Goal: Transaction & Acquisition: Purchase product/service

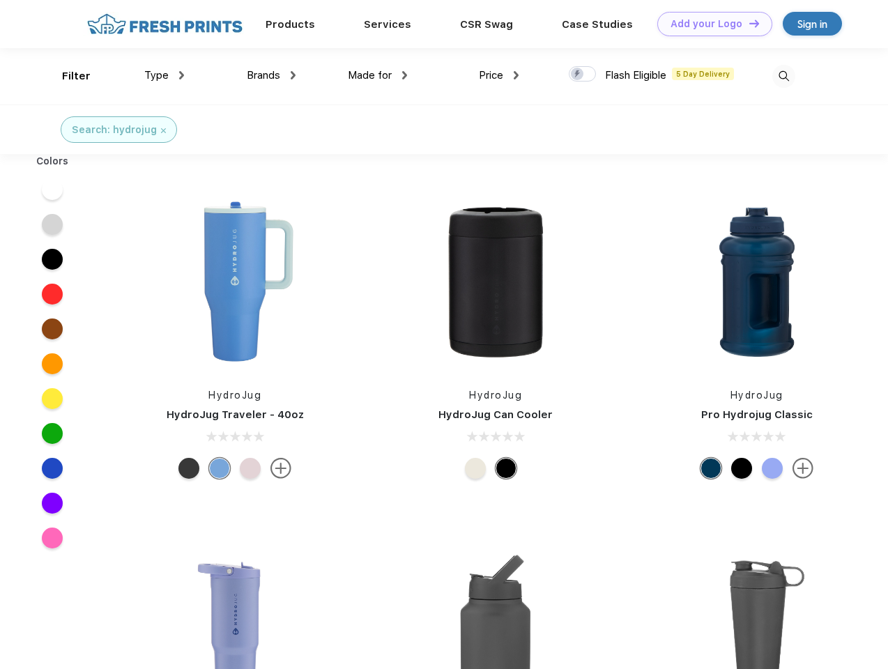
click at [709, 24] on link "Add your Logo Design Tool" at bounding box center [714, 24] width 115 height 24
click at [0, 0] on div "Design Tool" at bounding box center [0, 0] width 0 height 0
click at [748, 23] on link "Add your Logo Design Tool" at bounding box center [714, 24] width 115 height 24
click at [67, 76] on div "Filter" at bounding box center [76, 76] width 29 height 16
click at [164, 75] on span "Type" at bounding box center [156, 75] width 24 height 13
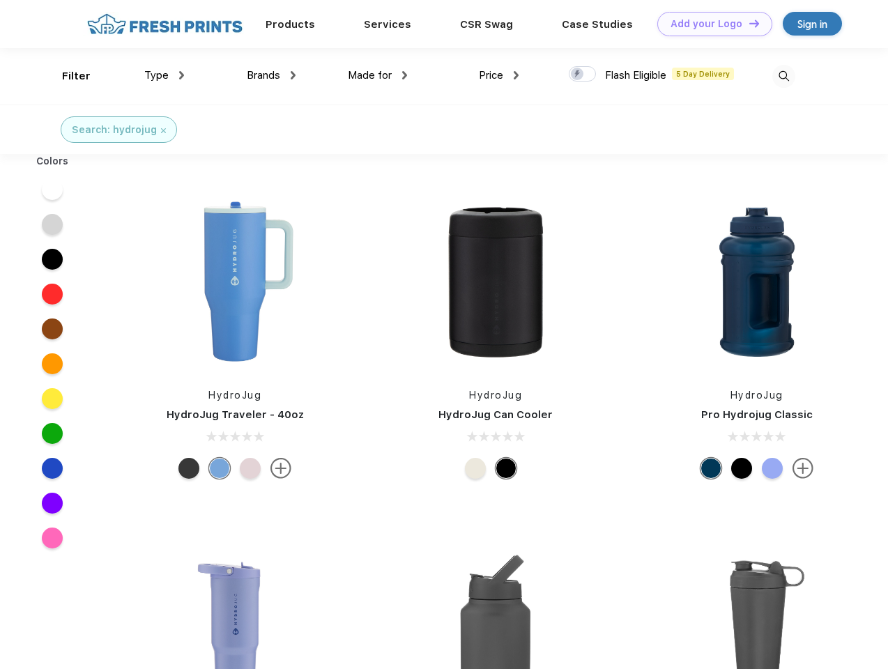
click at [271, 75] on span "Brands" at bounding box center [263, 75] width 33 height 13
click at [378, 75] on span "Made for" at bounding box center [370, 75] width 44 height 13
click at [499, 75] on span "Price" at bounding box center [491, 75] width 24 height 13
click at [583, 75] on div at bounding box center [582, 73] width 27 height 15
click at [578, 75] on input "checkbox" at bounding box center [573, 70] width 9 height 9
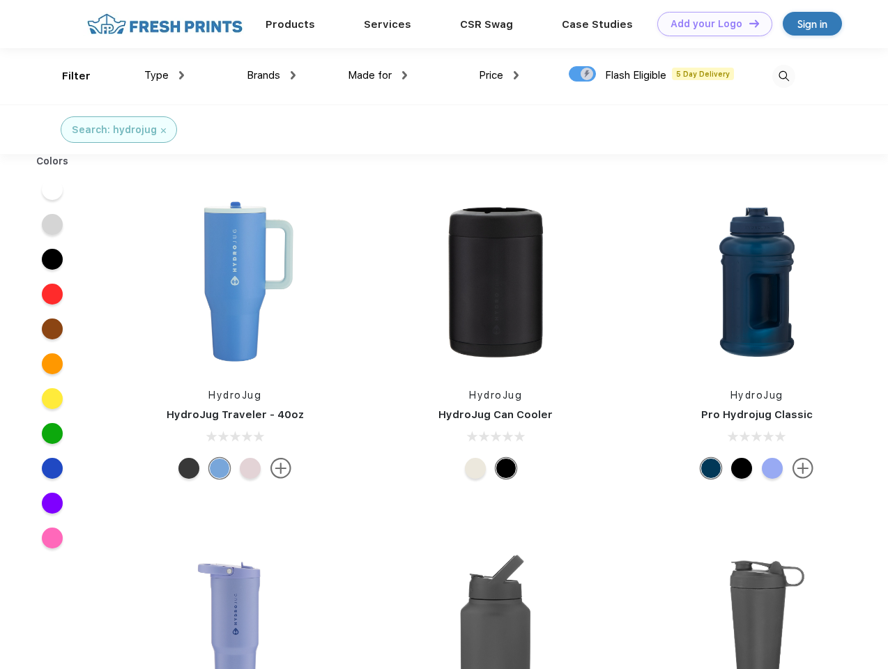
click at [783, 76] on img at bounding box center [783, 76] width 23 height 23
